Goal: Information Seeking & Learning: Learn about a topic

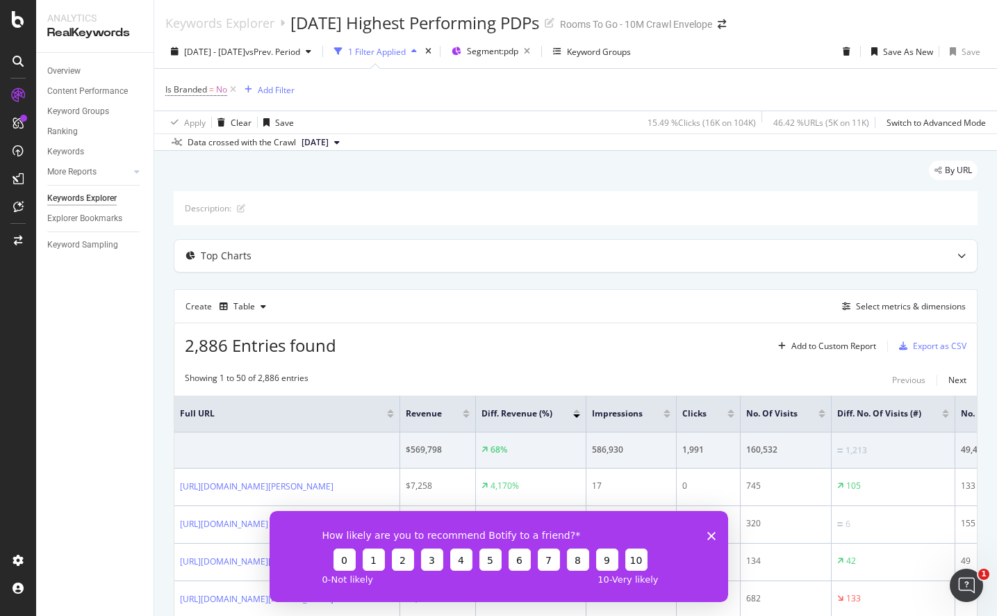
click at [707, 533] on icon "Close survey" at bounding box center [711, 535] width 8 height 8
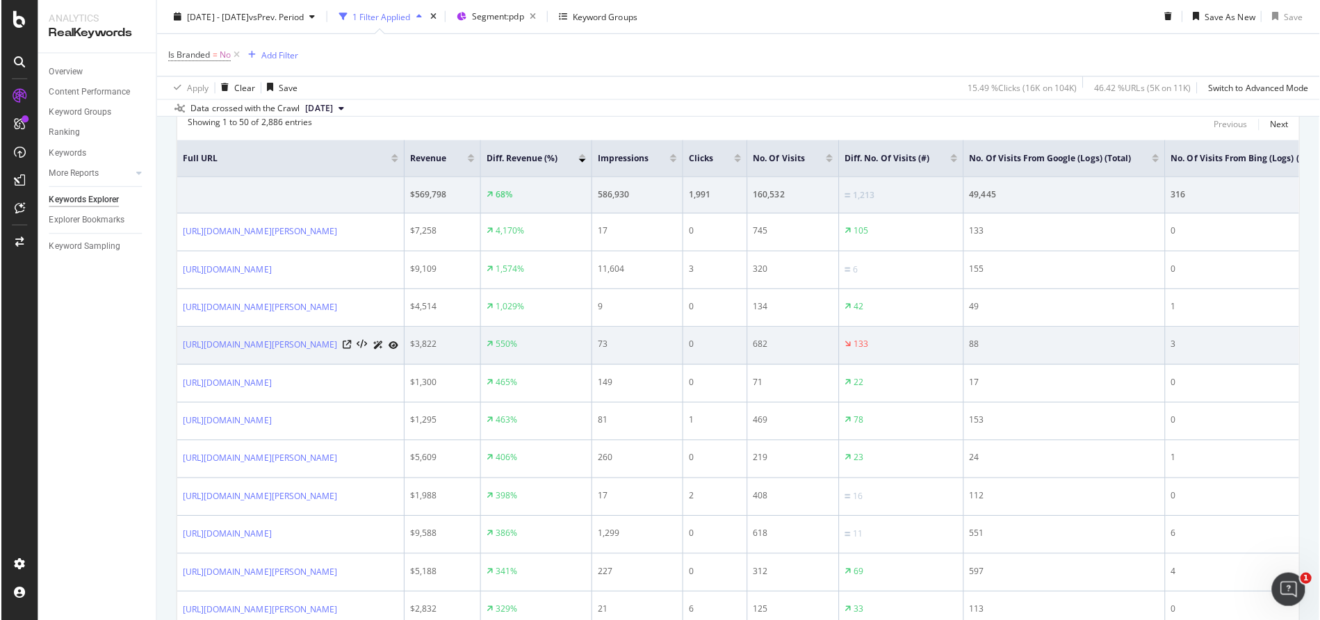
scroll to position [278, 0]
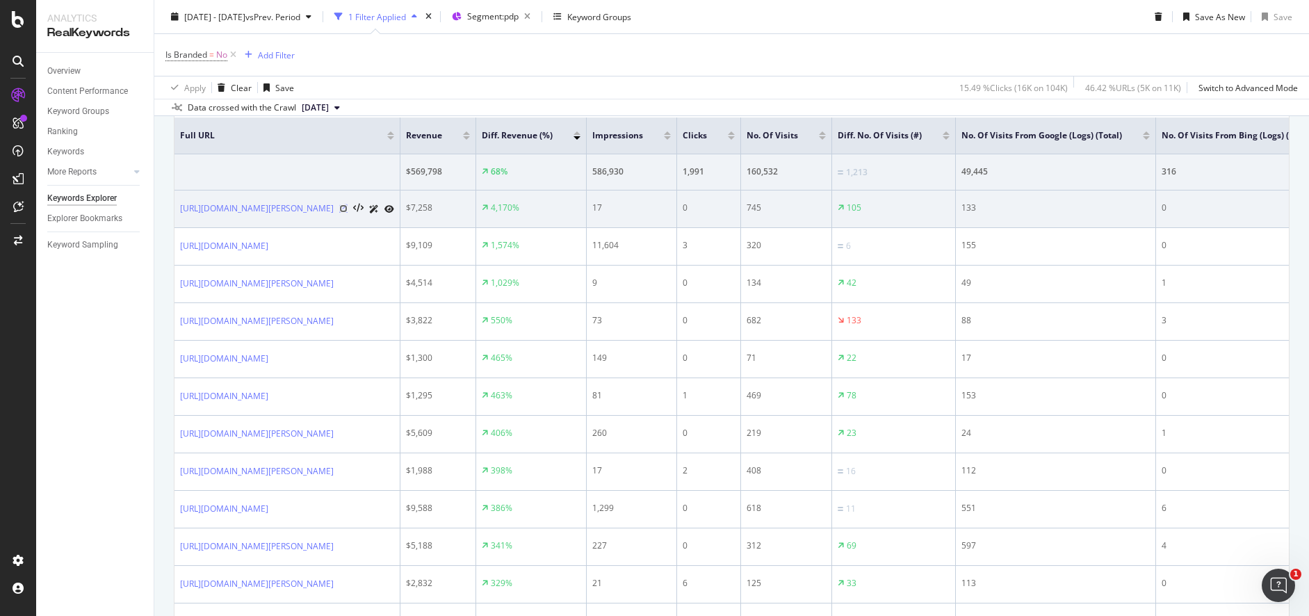
click at [347, 213] on icon at bounding box center [343, 208] width 8 height 8
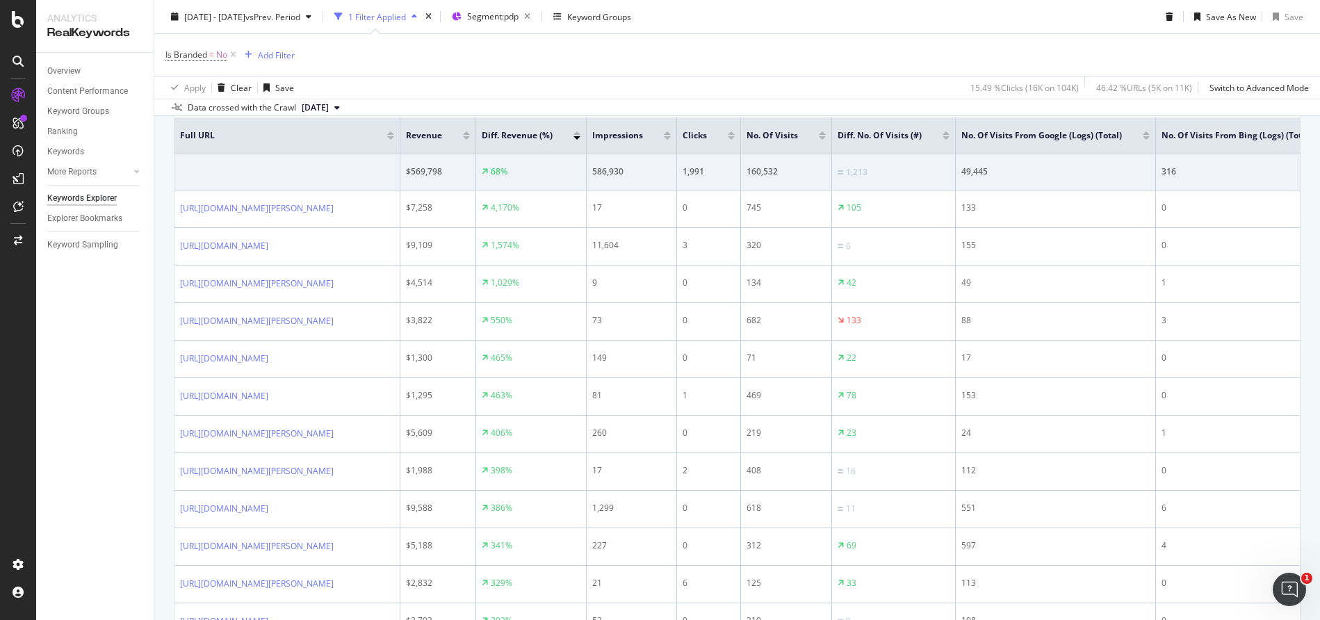
click at [22, 31] on div at bounding box center [18, 310] width 36 height 620
click at [21, 26] on icon at bounding box center [18, 19] width 13 height 17
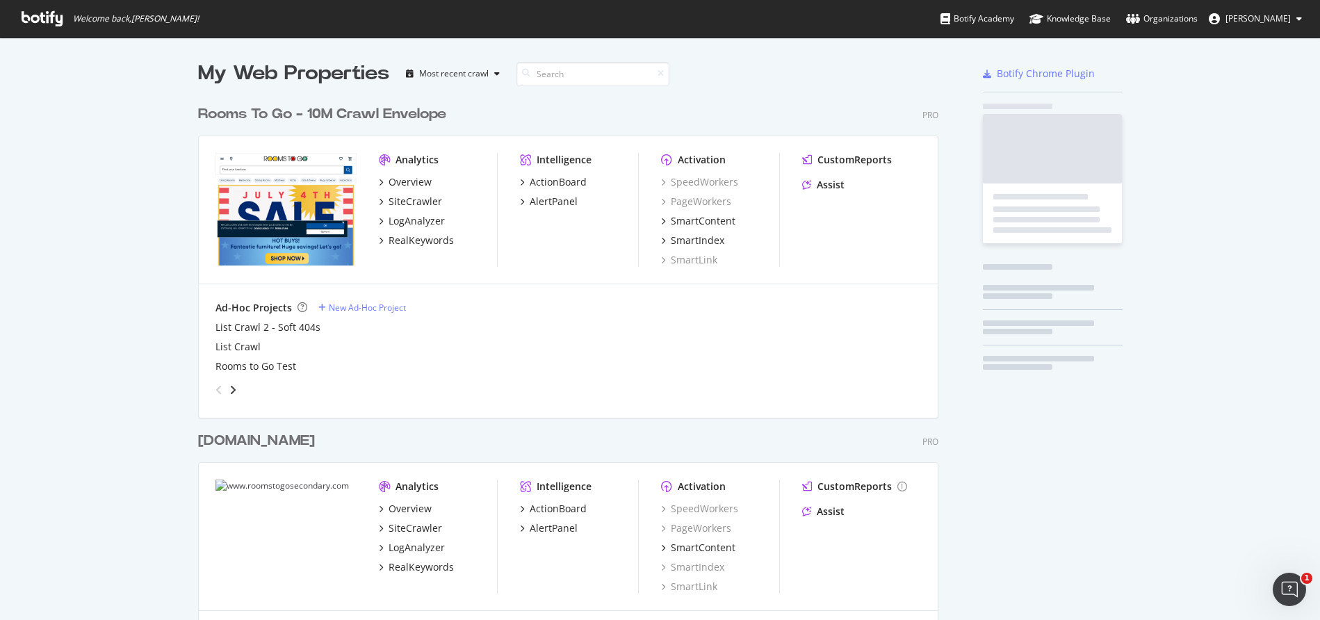
scroll to position [609, 1299]
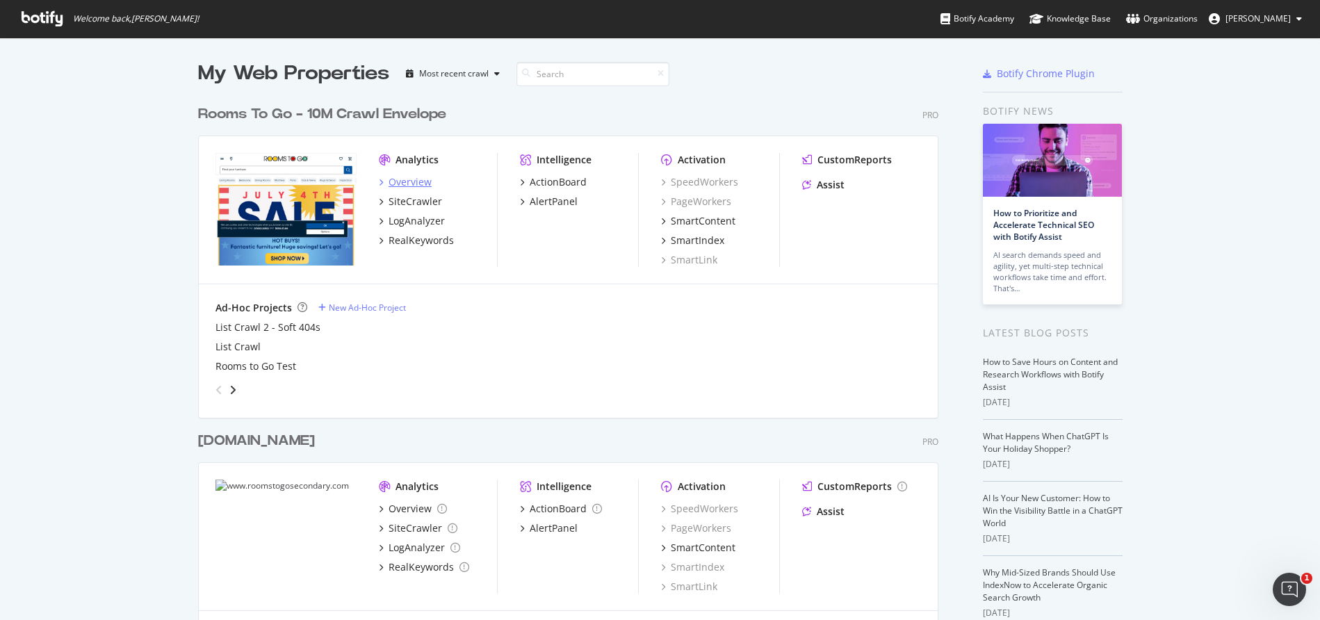
click at [413, 179] on div "Overview" at bounding box center [409, 182] width 43 height 14
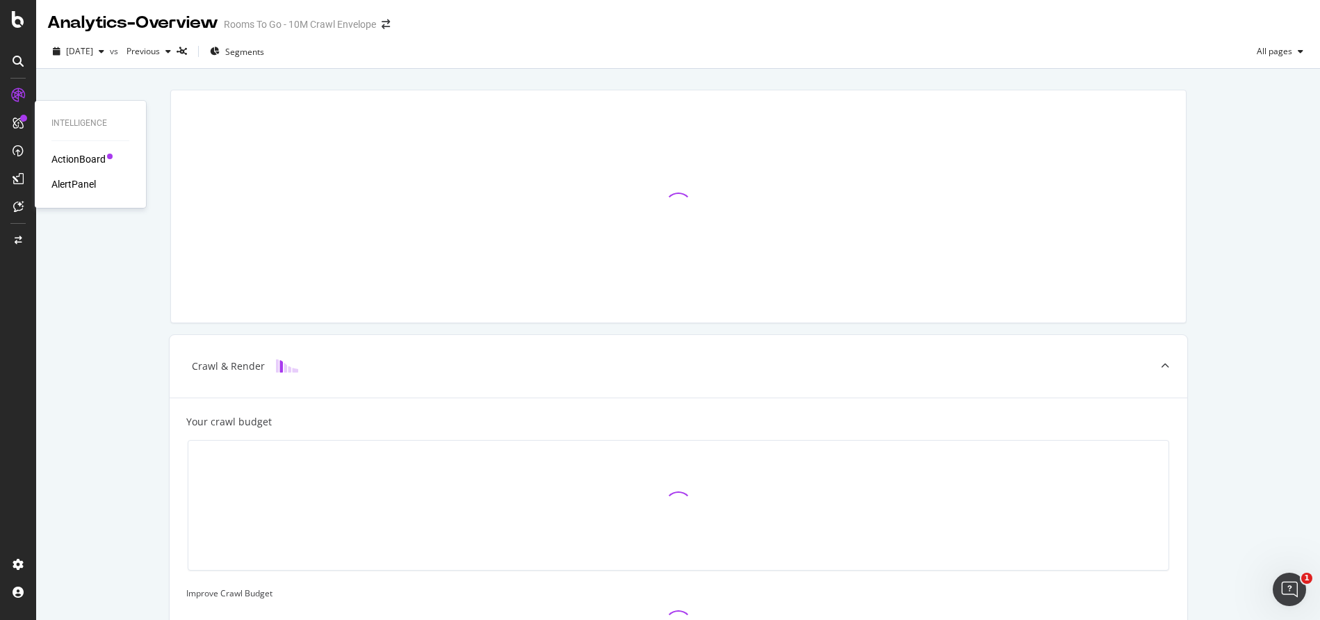
click at [72, 155] on div "ActionBoard" at bounding box center [78, 159] width 54 height 14
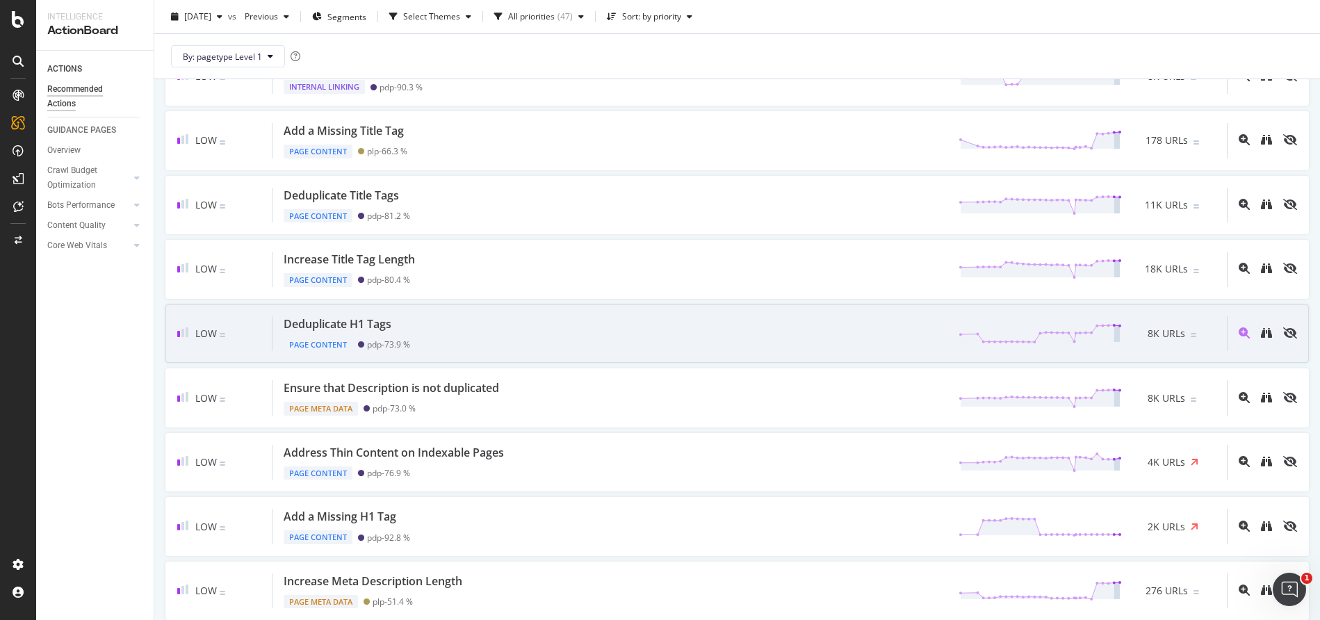
scroll to position [625, 0]
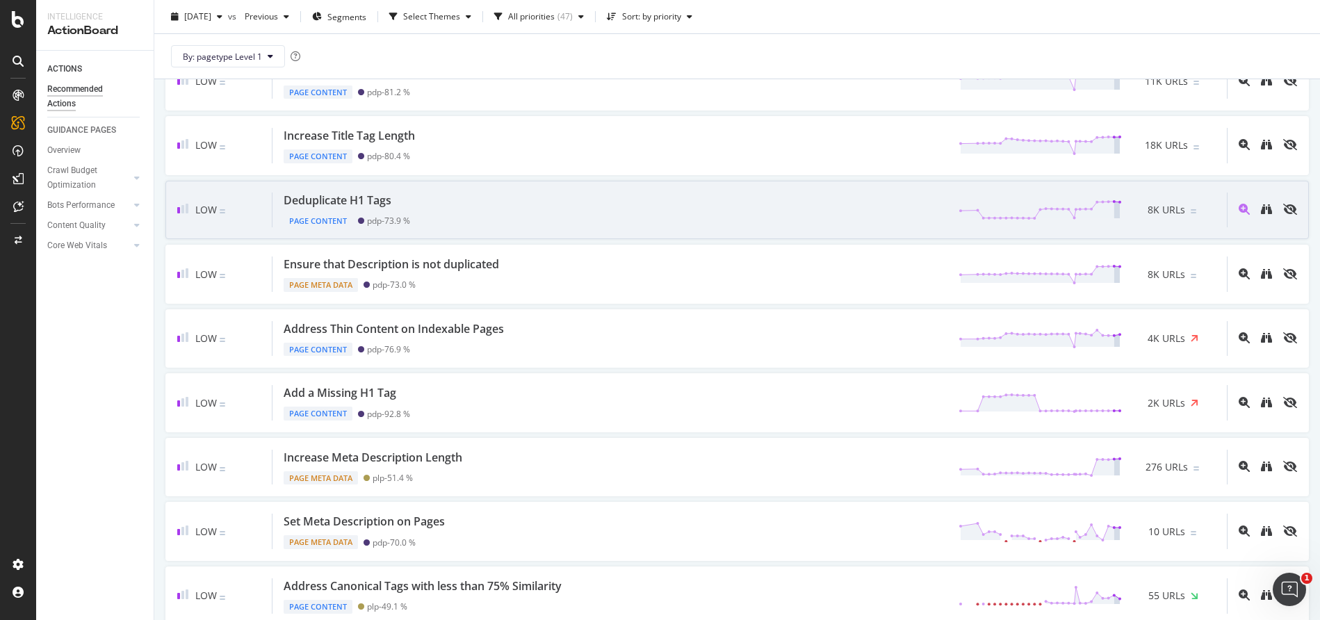
click at [612, 219] on div "Deduplicate H1 Tags Page Content pdp - 73.9 % 8K URLs" at bounding box center [749, 210] width 954 height 35
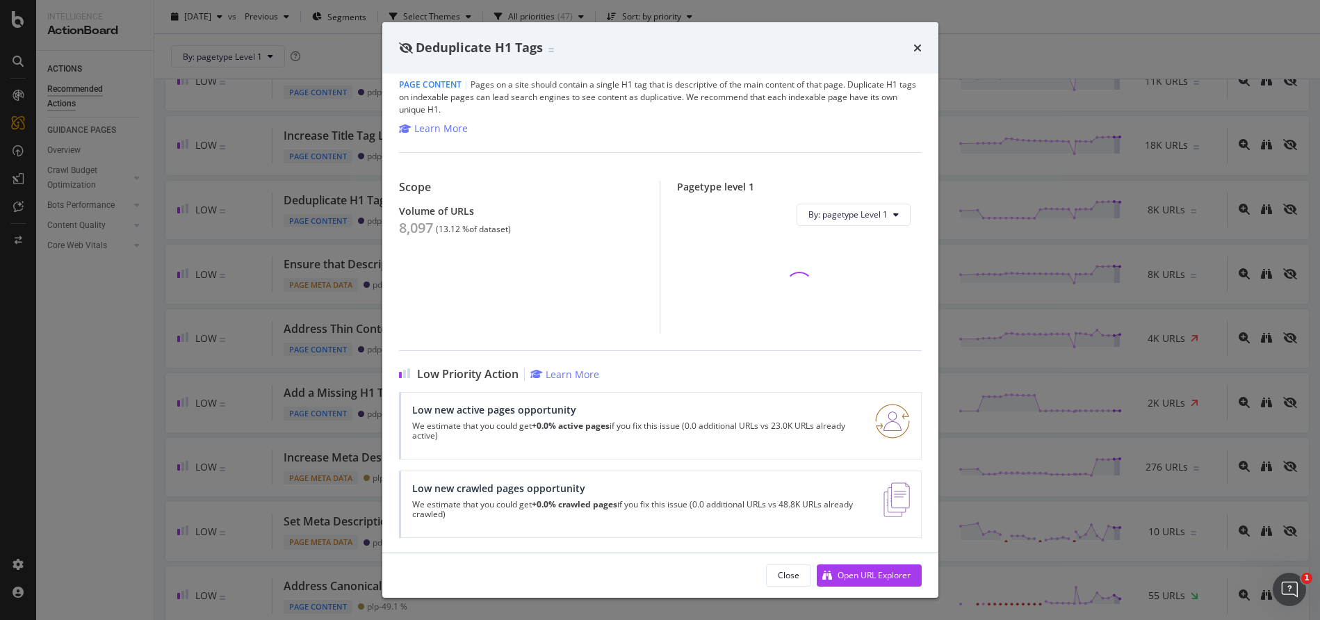
scroll to position [14, 0]
click at [857, 576] on div "Open URL Explorer" at bounding box center [873, 575] width 73 height 12
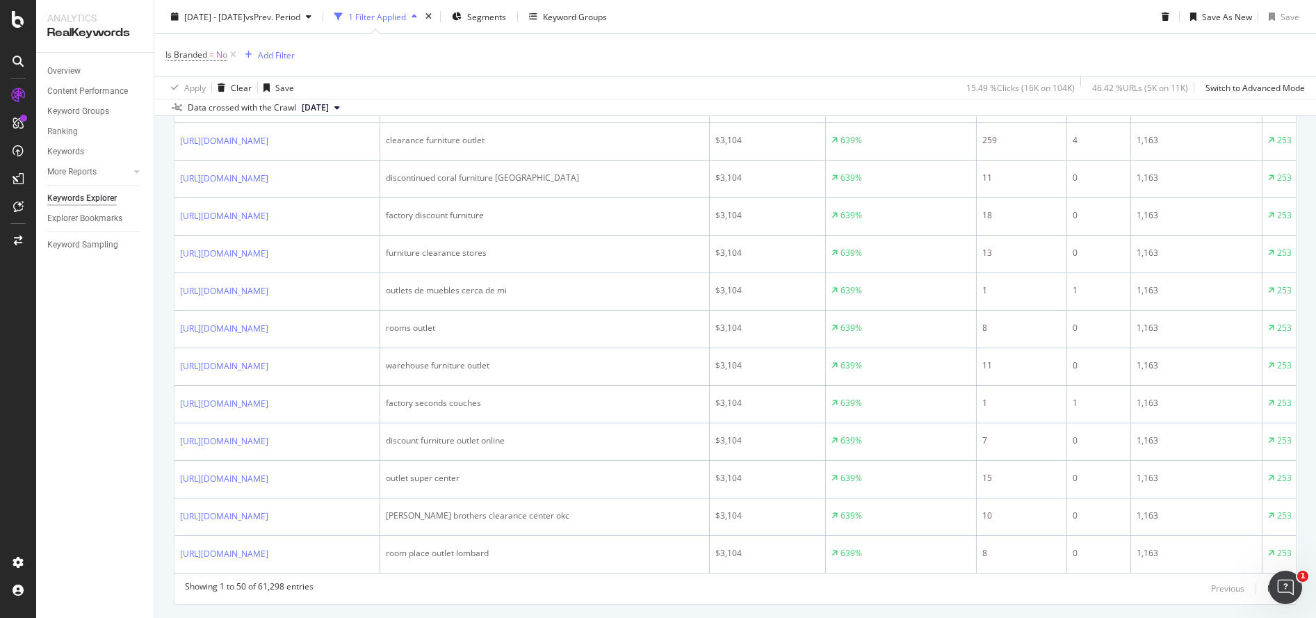
scroll to position [1876, 0]
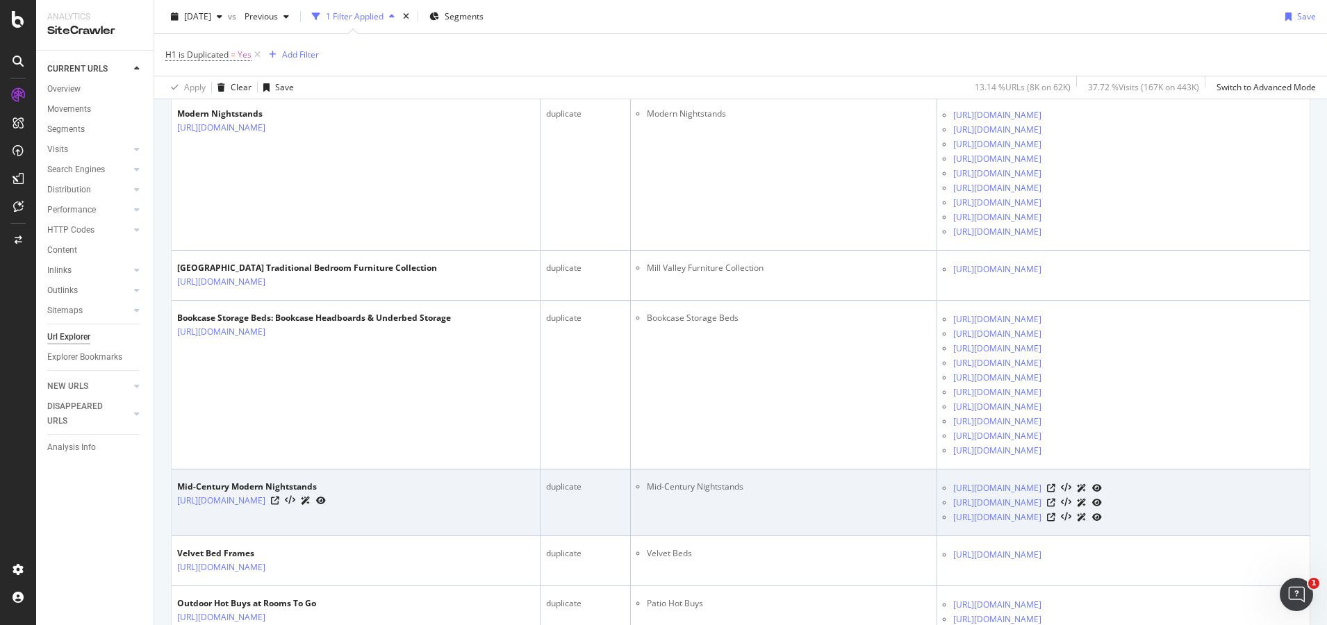
scroll to position [4587, 0]
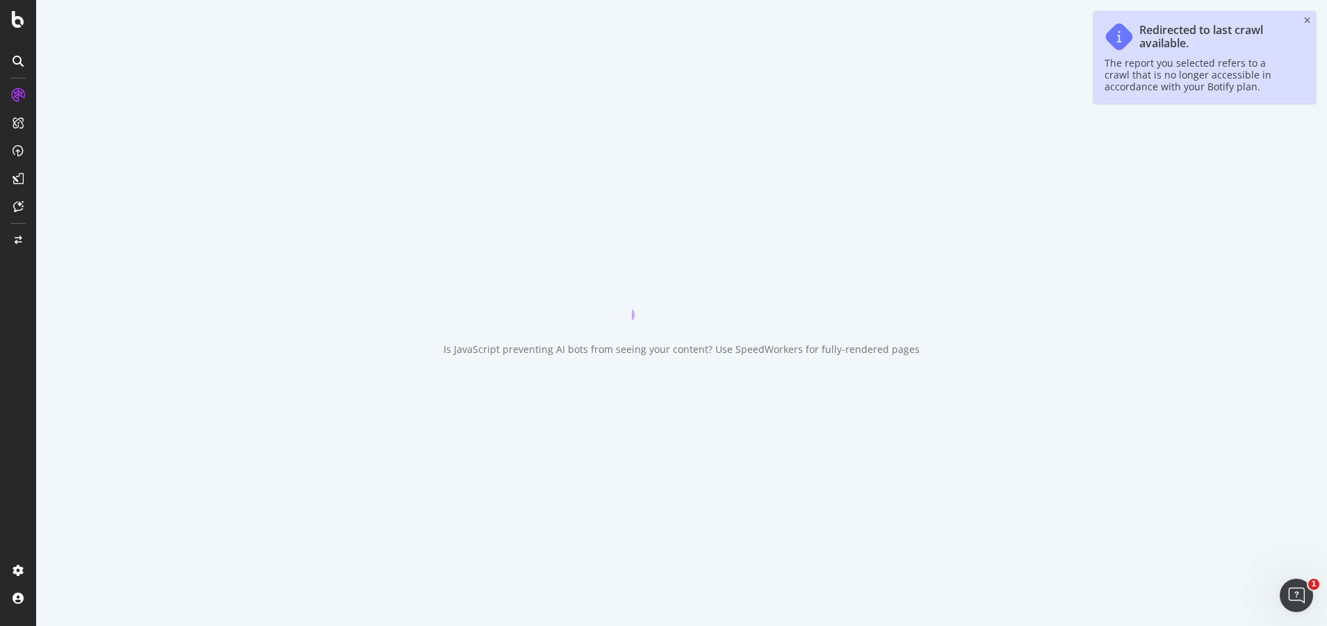
click at [1310, 19] on div "Redirected to last crawl available. The report you selected refers to a crawl t…" at bounding box center [1204, 57] width 222 height 92
click at [1309, 19] on icon "close toast" at bounding box center [1307, 21] width 6 height 8
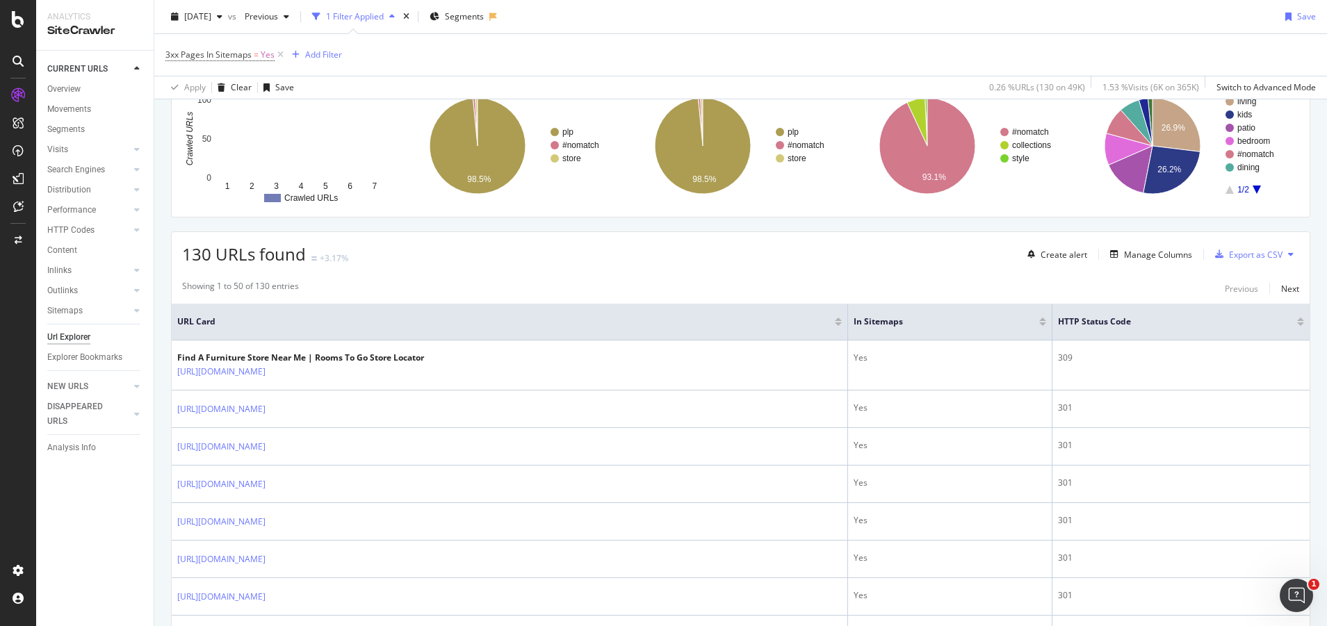
scroll to position [208, 0]
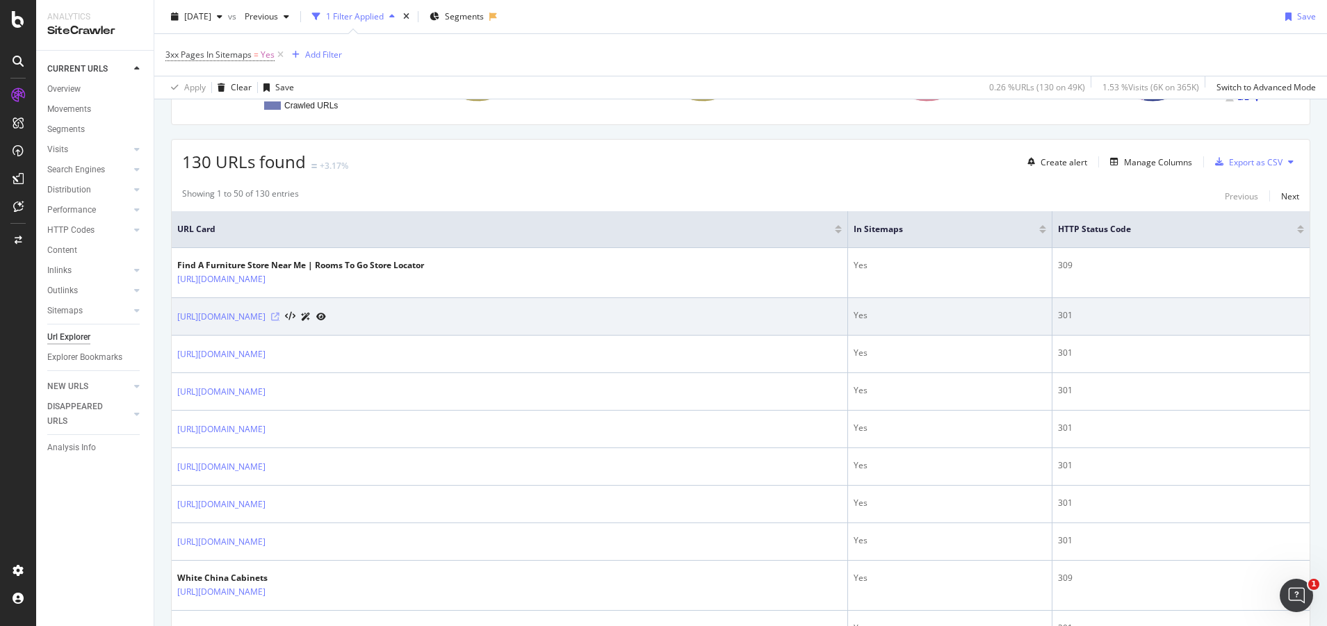
click at [279, 313] on icon at bounding box center [275, 317] width 8 height 8
drag, startPoint x: 386, startPoint y: 326, endPoint x: 288, endPoint y: 327, distance: 98.0
click at [288, 327] on td "https://www.roomstogo.com/furniture/shop-by-style" at bounding box center [510, 317] width 676 height 38
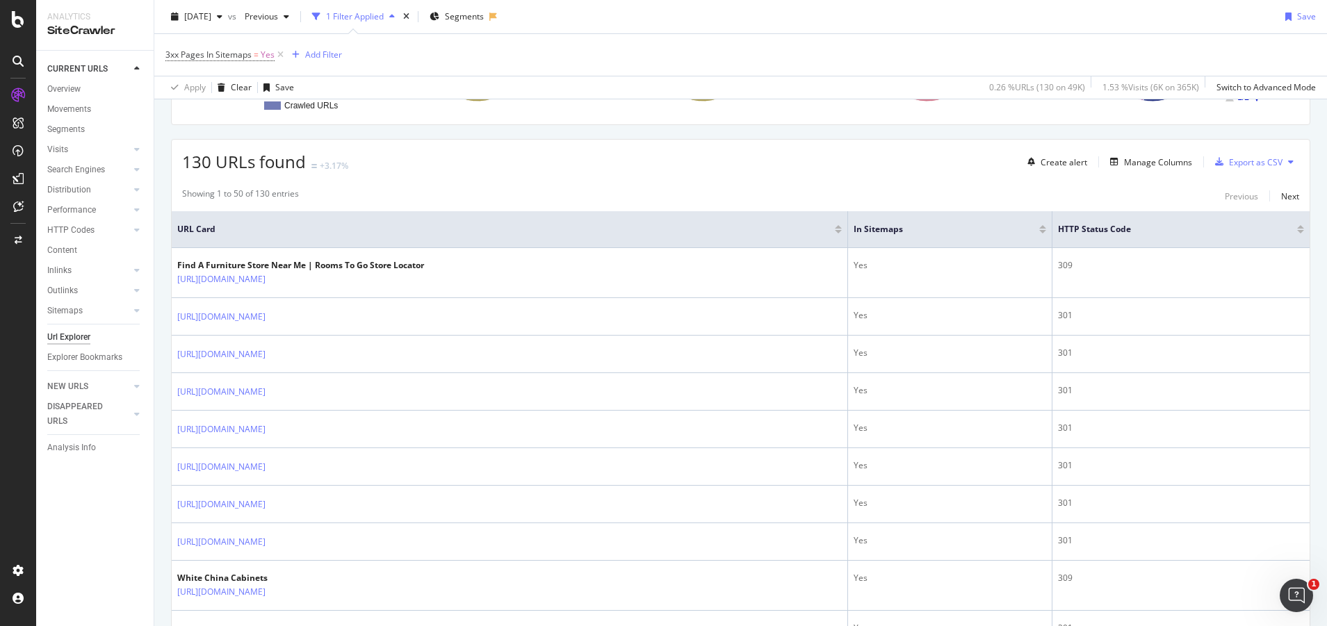
copy div "/furniture/shop-by-style"
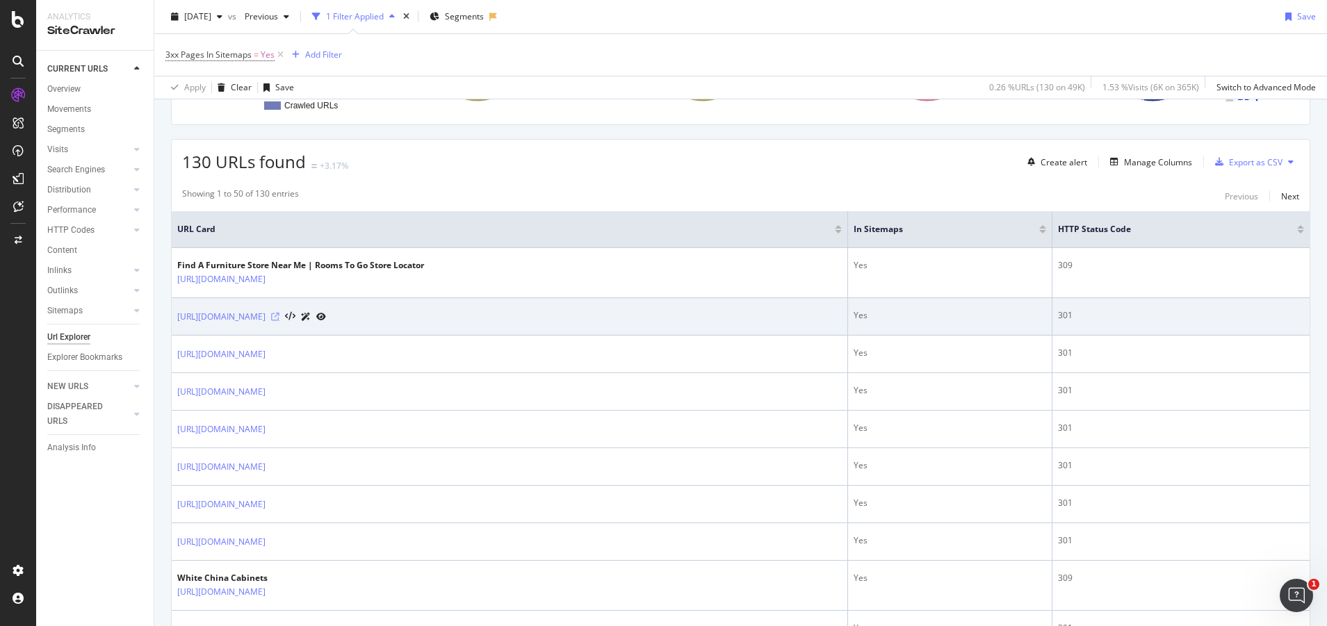
click at [279, 318] on icon at bounding box center [275, 317] width 8 height 8
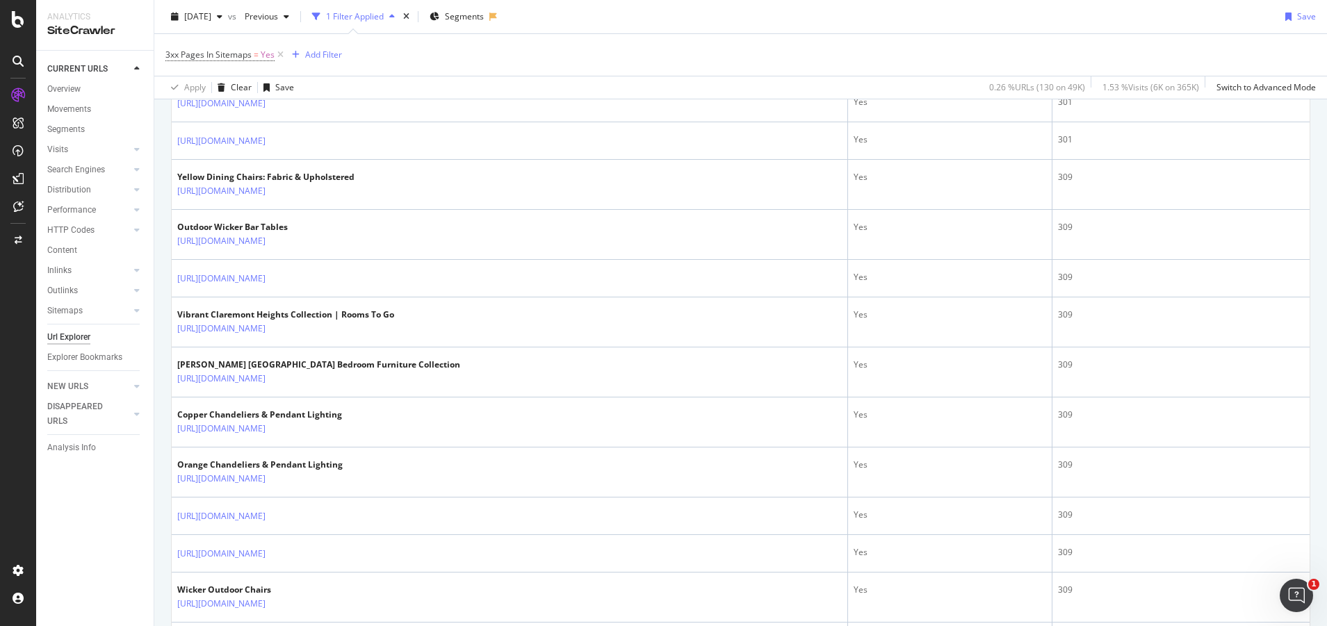
scroll to position [764, 0]
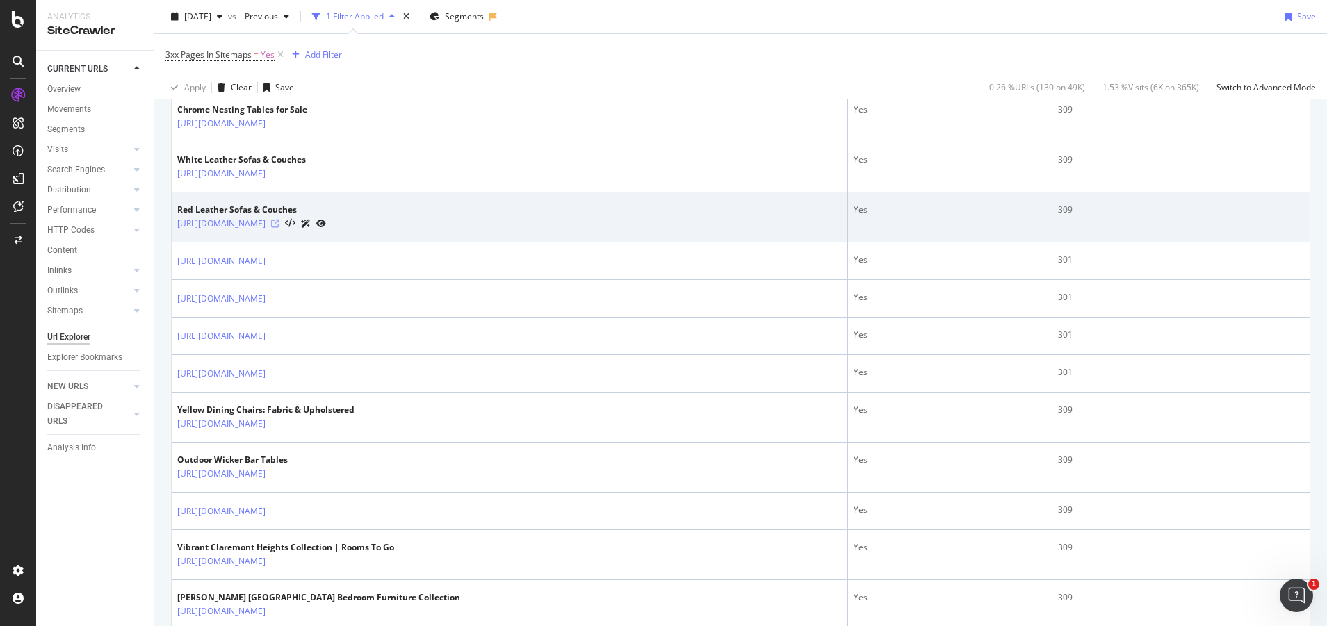
click at [279, 224] on icon at bounding box center [275, 224] width 8 height 8
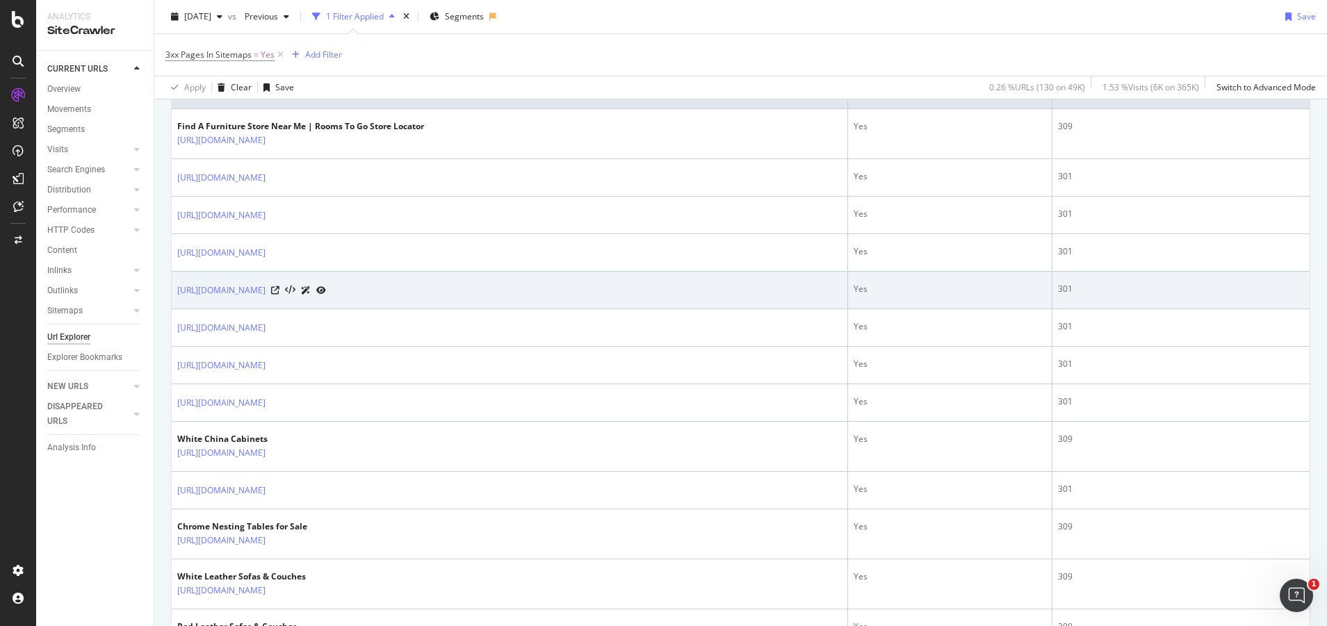
scroll to position [69, 0]
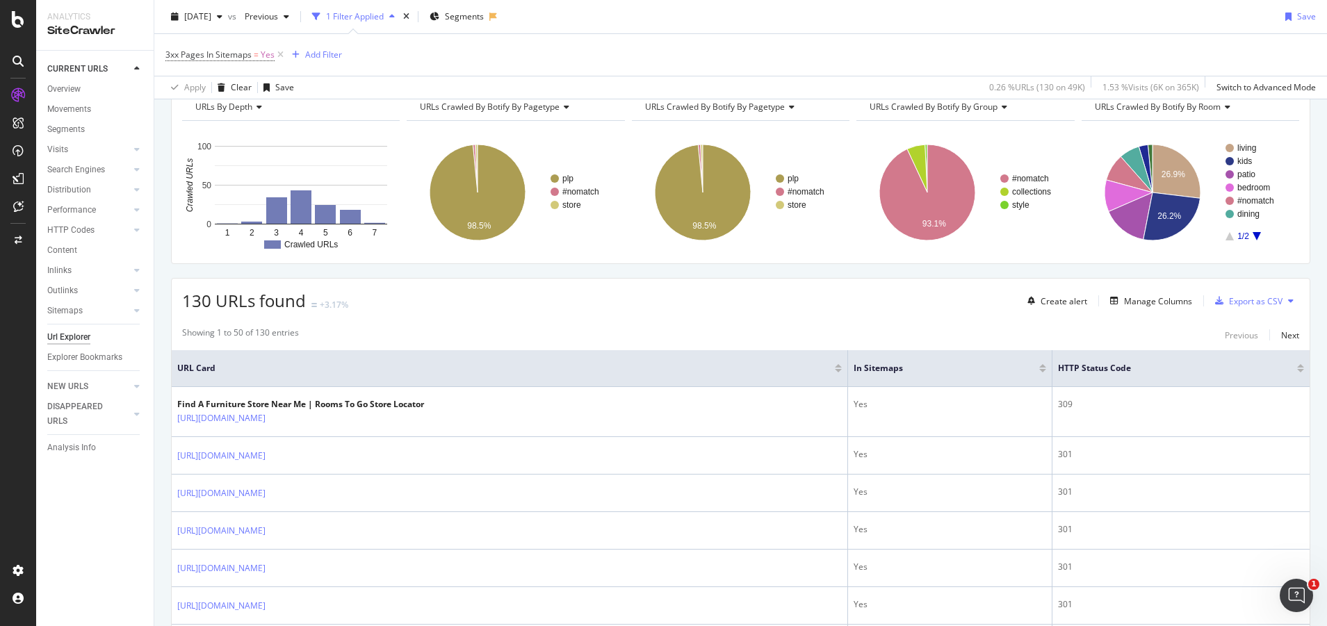
click at [1288, 375] on div "HTTP Status Code" at bounding box center [1181, 368] width 246 height 14
click at [1297, 372] on div at bounding box center [1300, 370] width 7 height 3
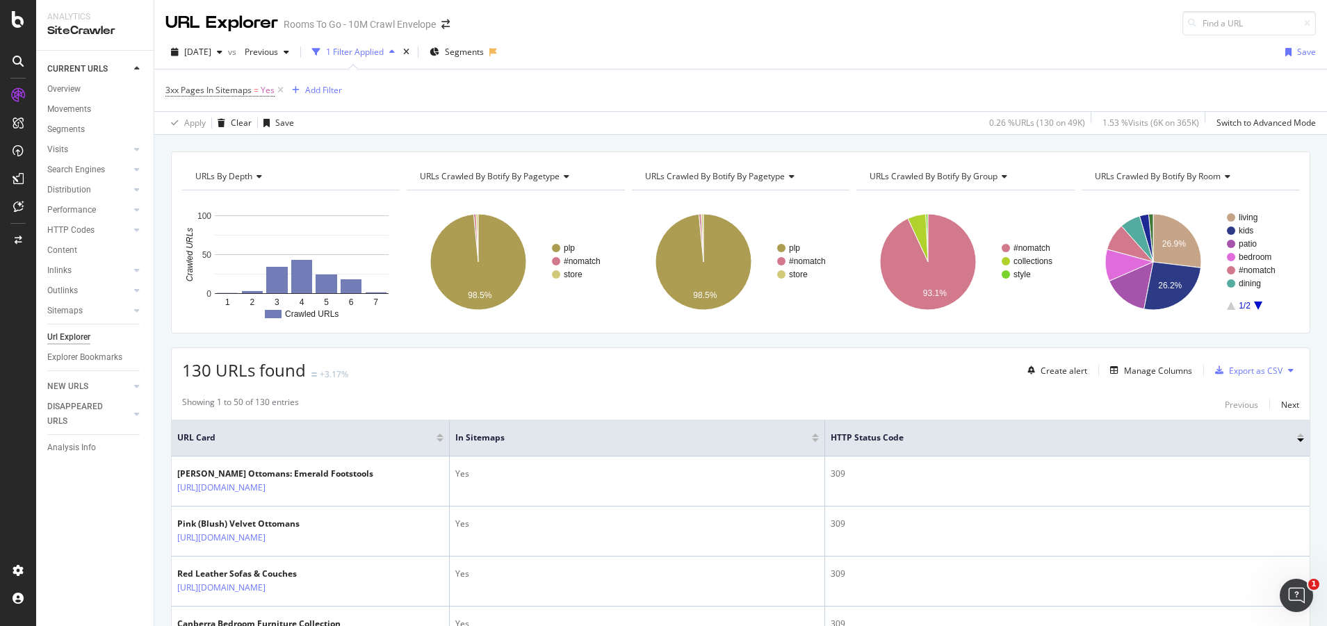
click at [1297, 435] on div at bounding box center [1300, 435] width 7 height 3
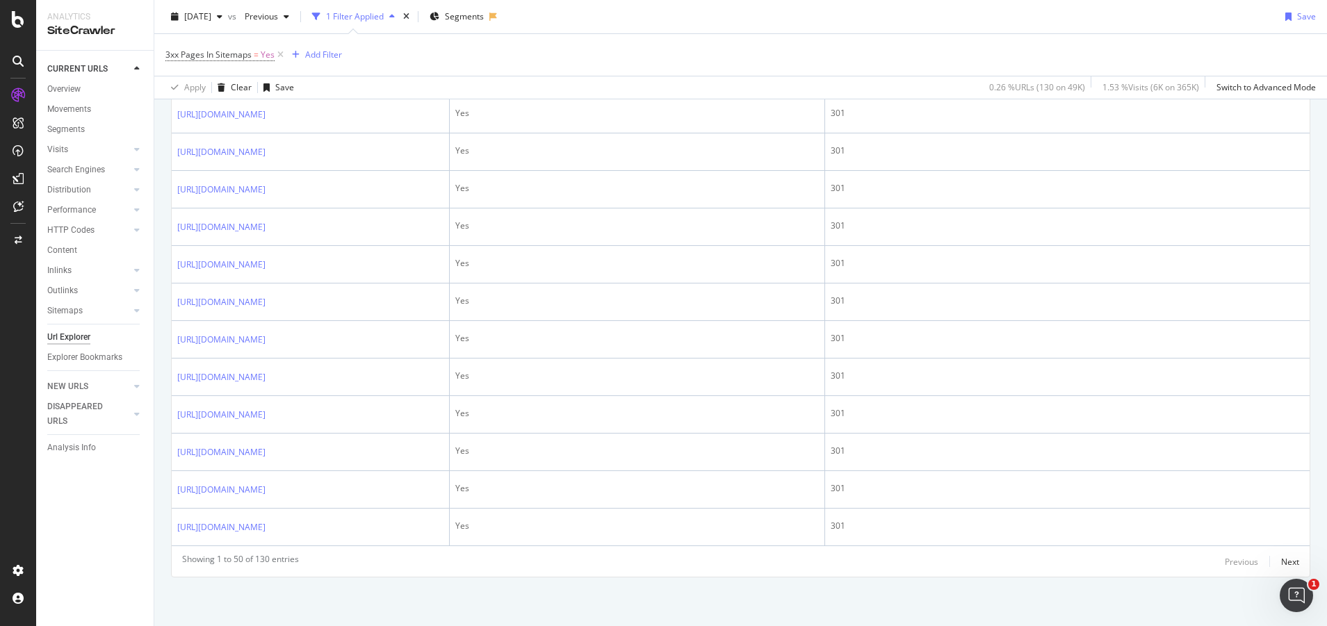
scroll to position [2434, 0]
click at [1281, 564] on div "Next" at bounding box center [1290, 562] width 18 height 12
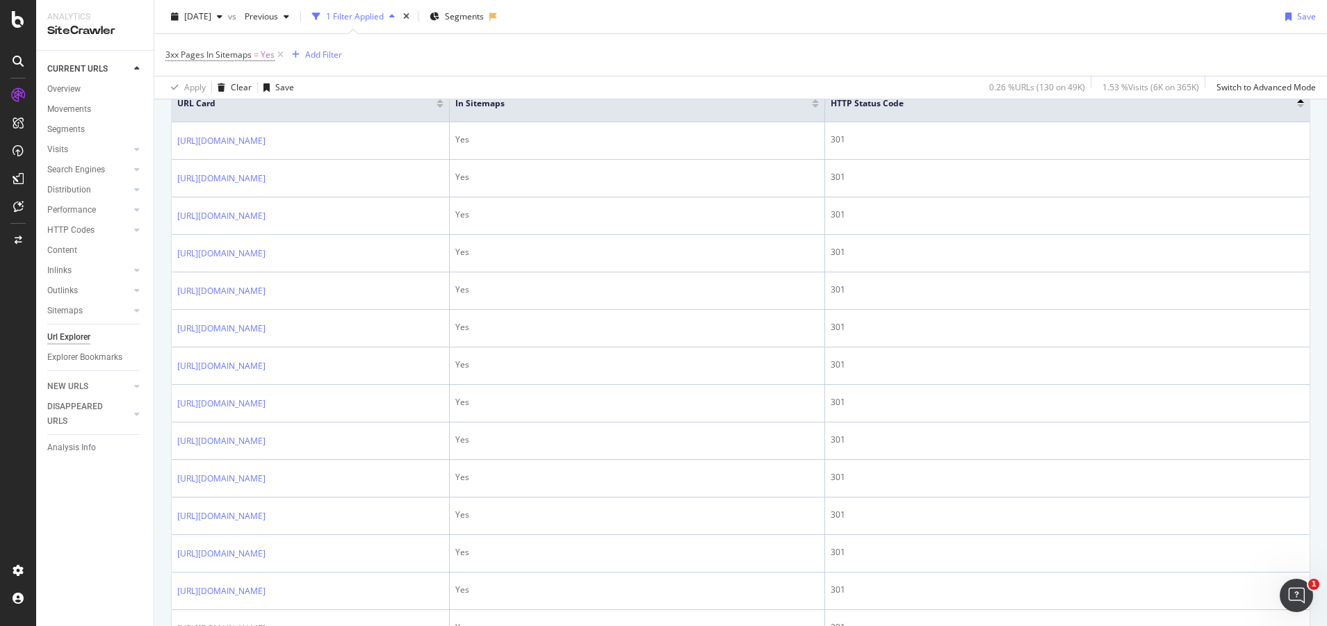
scroll to position [286, 0]
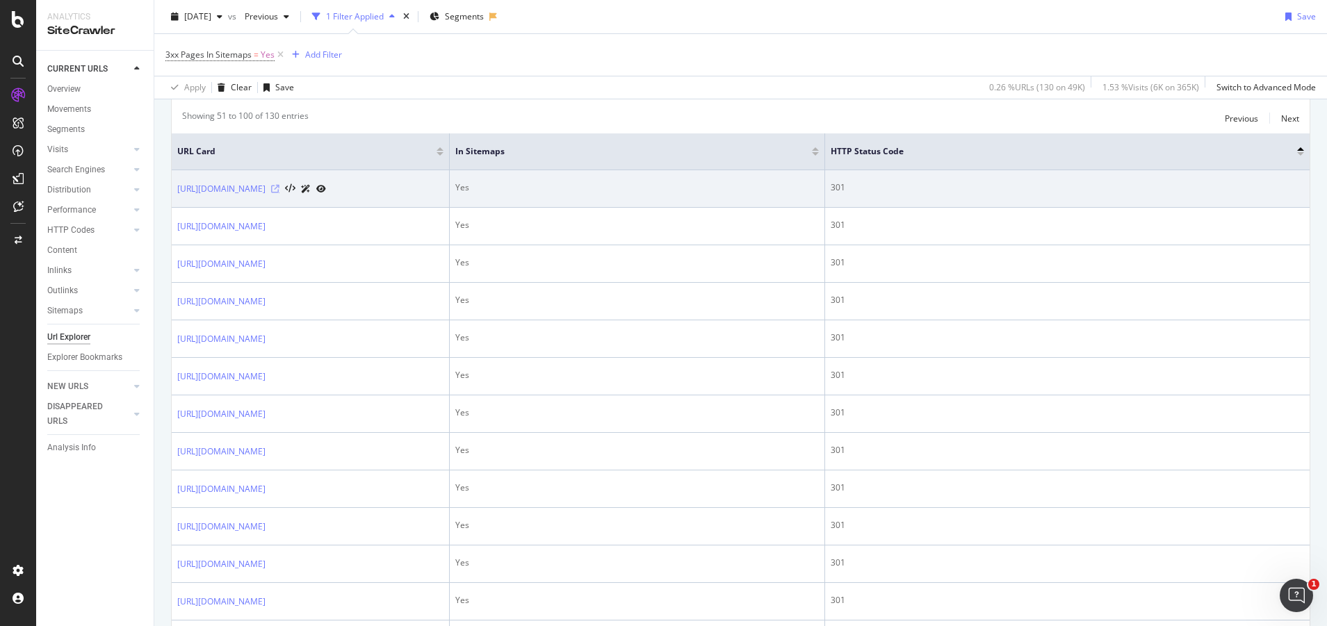
click at [279, 193] on icon at bounding box center [275, 189] width 8 height 8
drag, startPoint x: 368, startPoint y: 217, endPoint x: 287, endPoint y: 193, distance: 84.2
click at [287, 193] on td "https://www.roomstogo.com/furniture/bedrooms/sets/kids/gender/girls/size/twin/s…" at bounding box center [311, 189] width 278 height 38
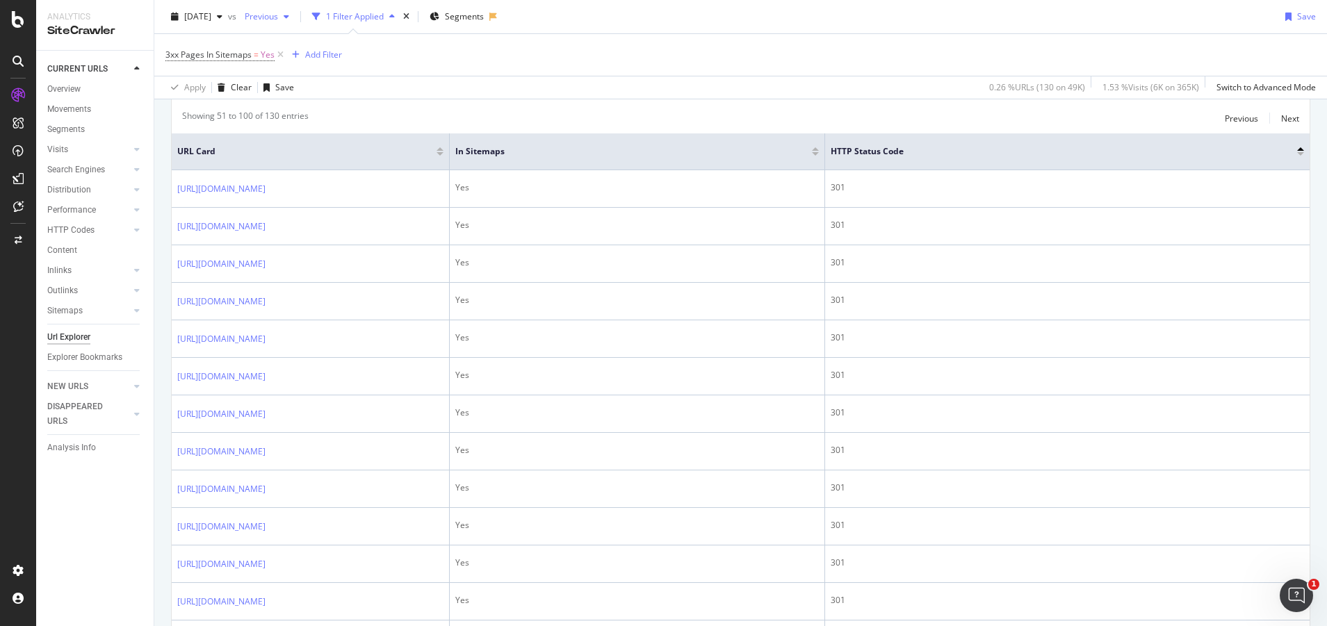
copy link "/furniture/bedrooms/sets/kids/gender/girls/size/twin/style/panel"
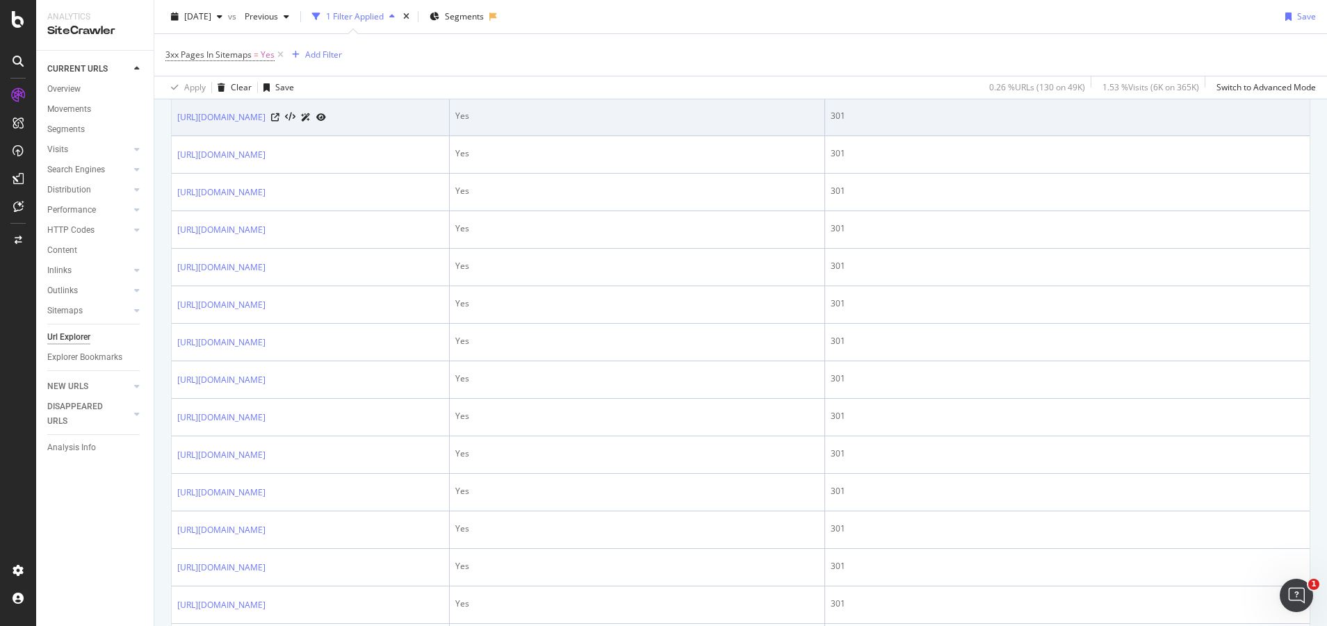
scroll to position [564, 0]
